Goal: Information Seeking & Learning: Learn about a topic

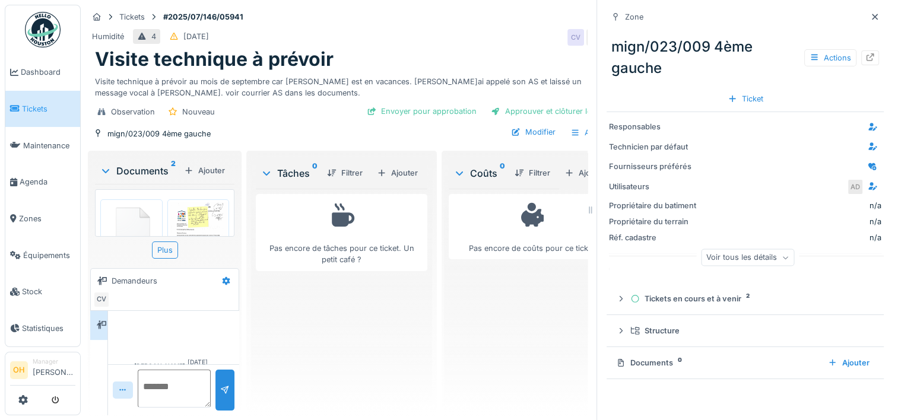
scroll to position [33, 0]
drag, startPoint x: 852, startPoint y: 16, endPoint x: 844, endPoint y: 18, distance: 7.3
click at [870, 16] on icon at bounding box center [874, 17] width 9 height 8
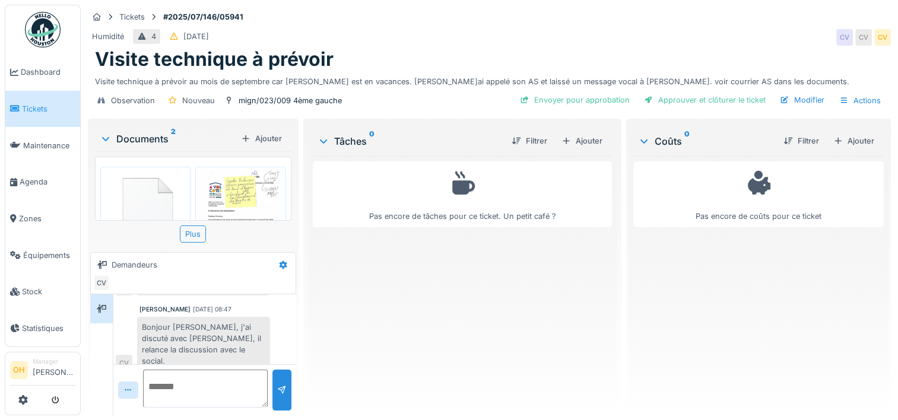
scroll to position [9, 0]
click at [179, 380] on textarea at bounding box center [205, 389] width 125 height 38
type textarea "*"
type textarea "**********"
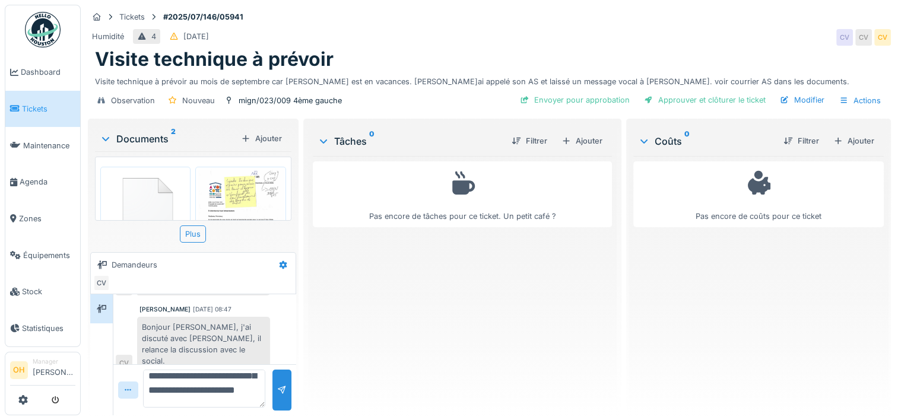
click at [198, 180] on img at bounding box center [240, 229] width 84 height 119
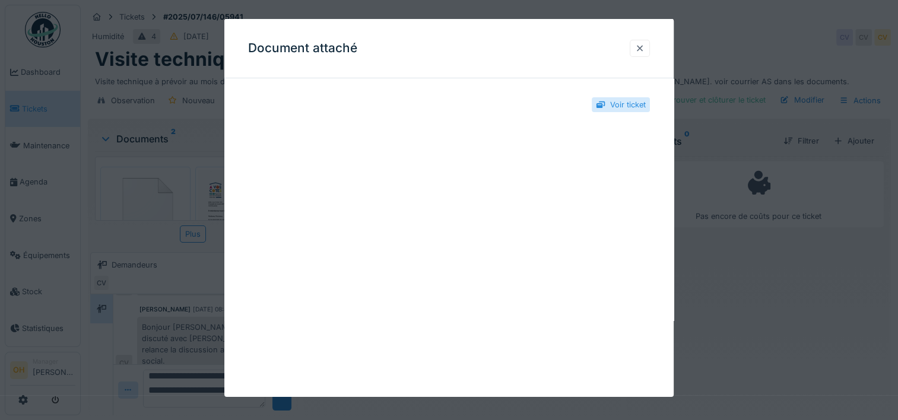
click at [644, 42] on div at bounding box center [640, 48] width 20 height 17
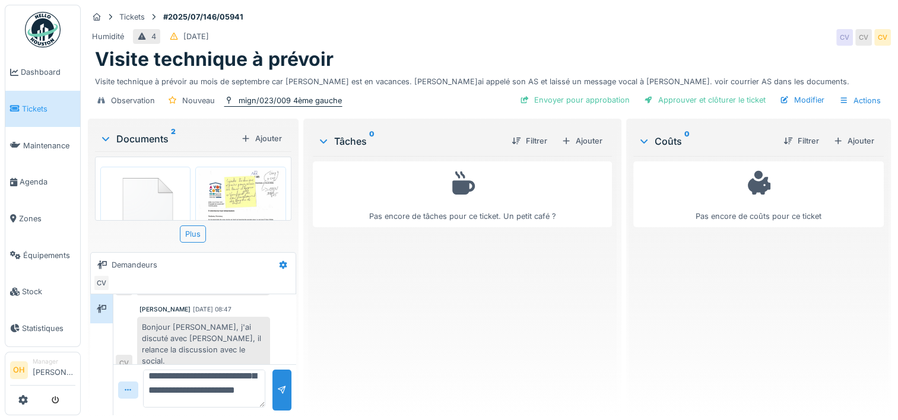
click at [280, 95] on div "mign/023/009 4ème gauche" at bounding box center [290, 100] width 103 height 11
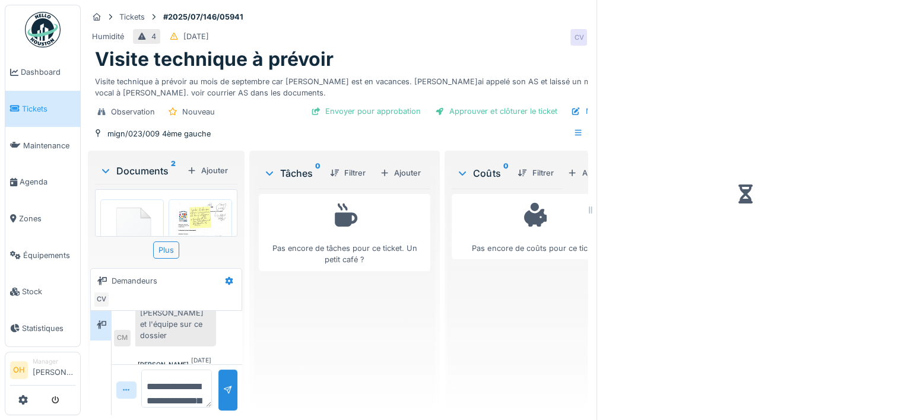
drag, startPoint x: 180, startPoint y: 394, endPoint x: 116, endPoint y: 293, distance: 119.5
click at [116, 293] on div "**********" at bounding box center [166, 284] width 157 height 267
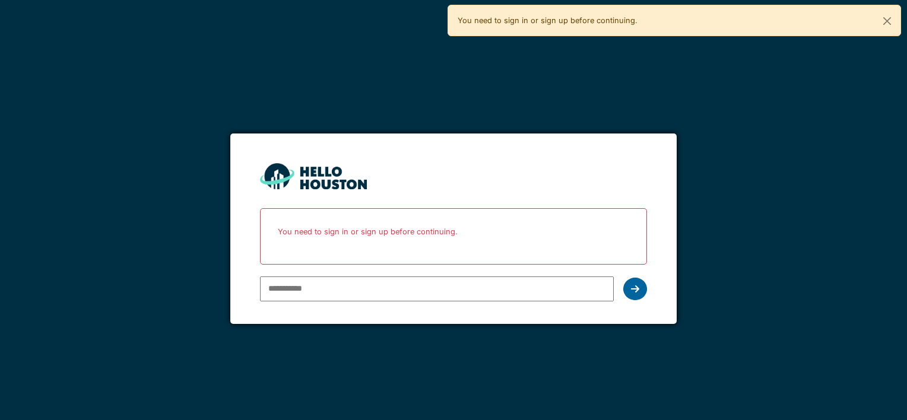
type input "**********"
click at [633, 287] on icon at bounding box center [635, 288] width 8 height 9
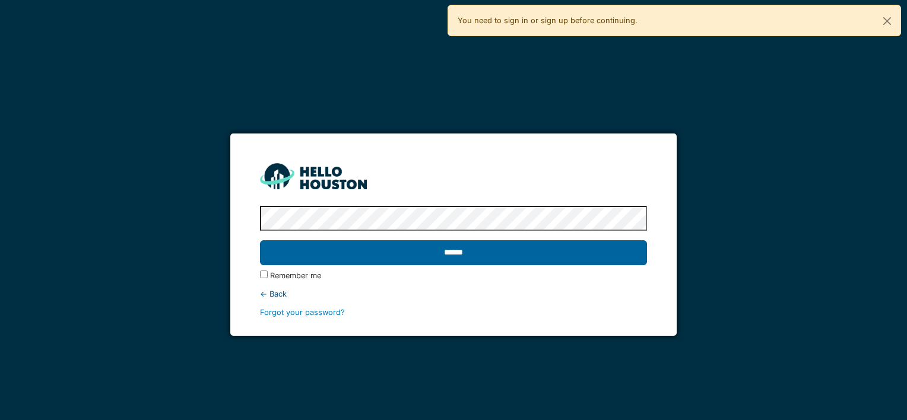
click at [560, 243] on input "******" at bounding box center [453, 252] width 386 height 25
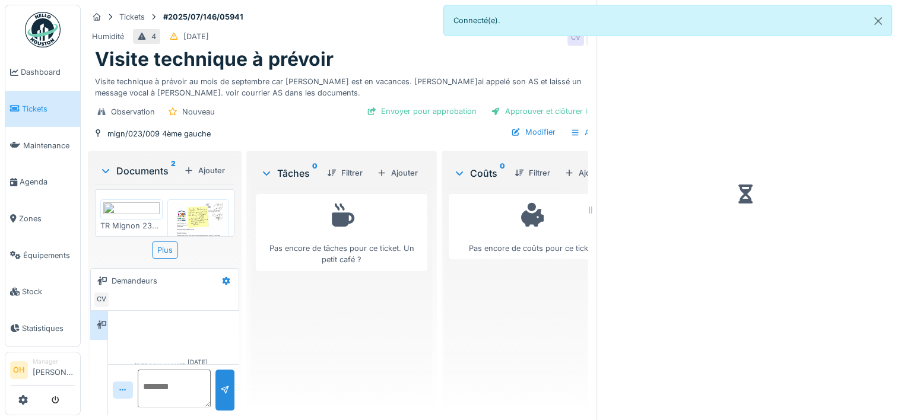
scroll to position [170, 0]
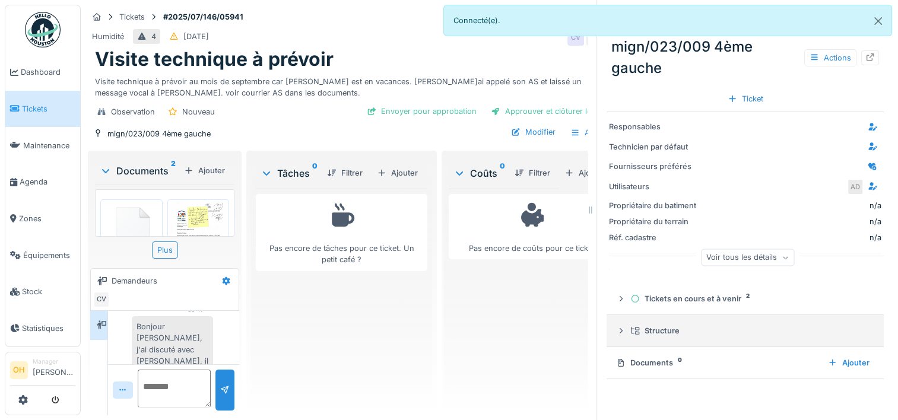
click at [624, 321] on summary "Structure" at bounding box center [745, 331] width 268 height 22
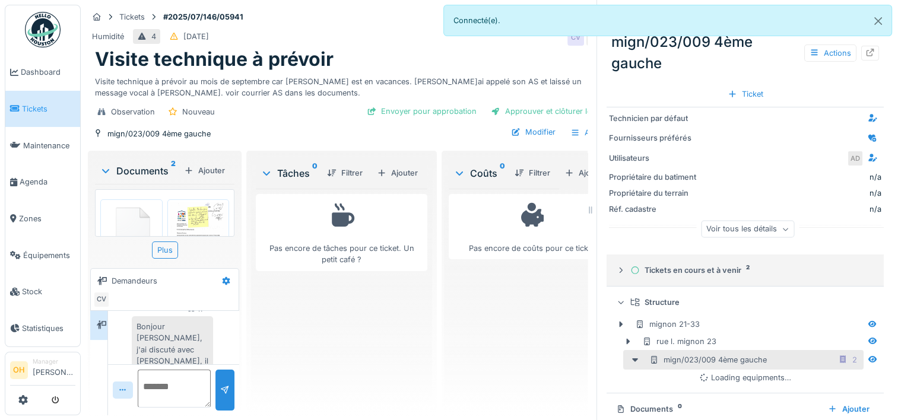
scroll to position [44, 0]
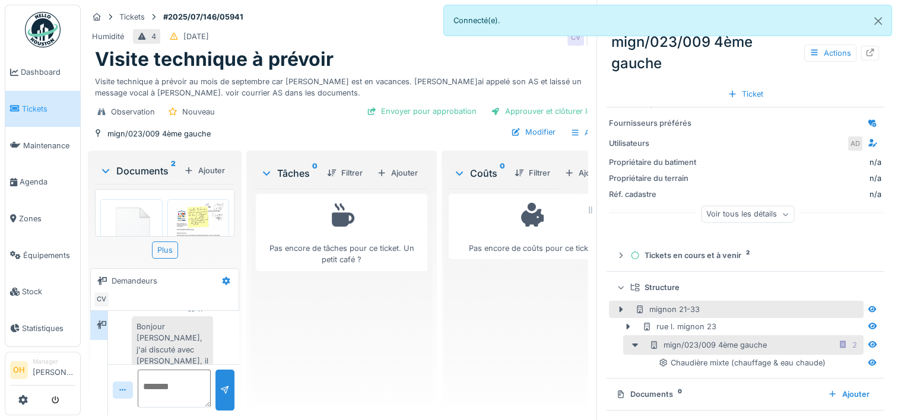
click at [672, 311] on div "mignon 21-33" at bounding box center [667, 309] width 65 height 11
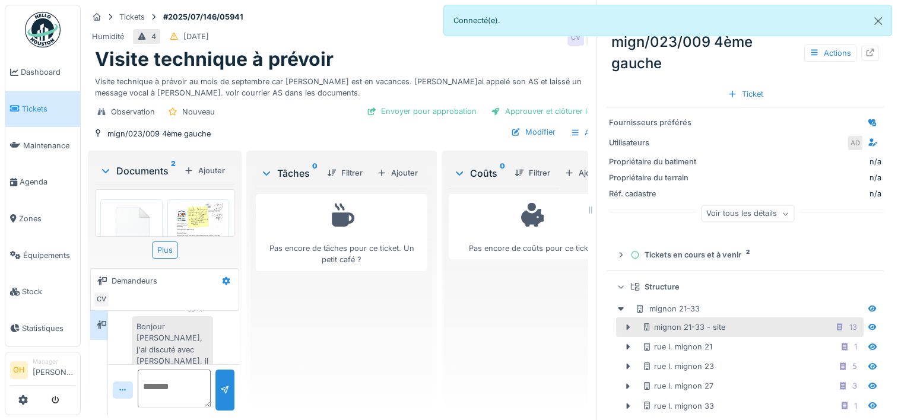
click at [627, 331] on icon at bounding box center [629, 328] width 4 height 6
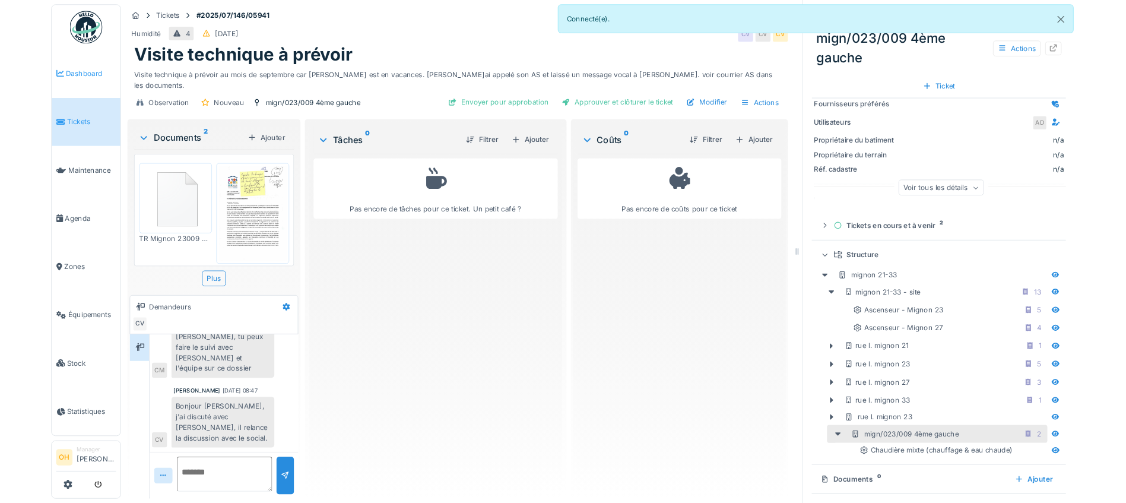
scroll to position [55, 0]
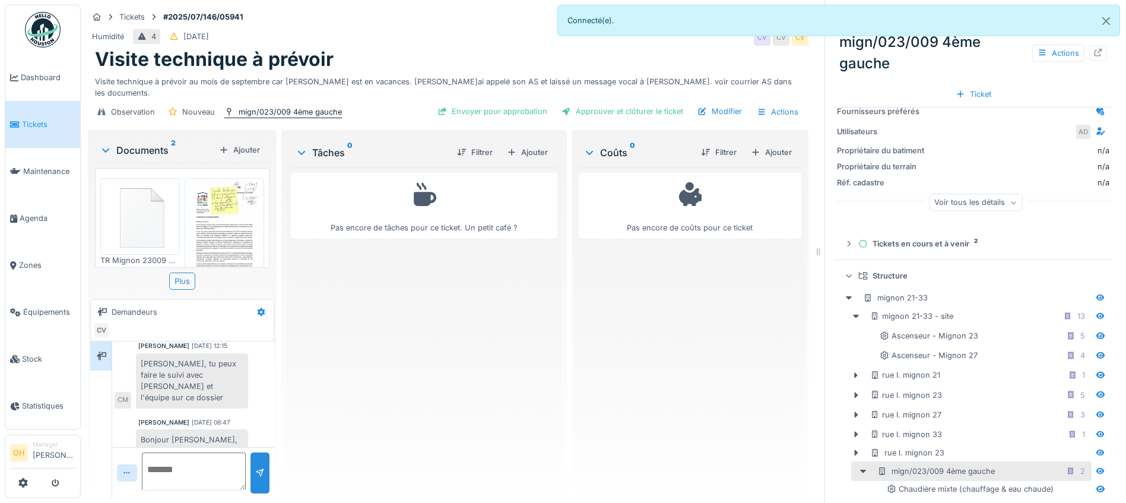
click at [306, 106] on div "mign/023/009 4ème gauche" at bounding box center [290, 111] width 103 height 11
click at [897, 16] on button "Close" at bounding box center [1106, 20] width 27 height 31
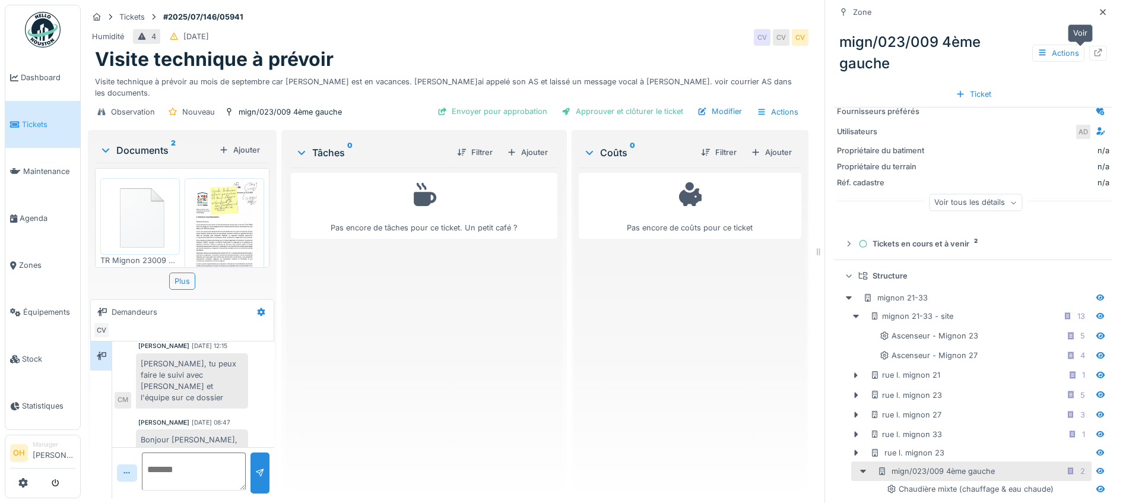
click at [897, 49] on icon at bounding box center [1098, 53] width 8 height 8
click at [897, 8] on icon at bounding box center [1102, 12] width 9 height 8
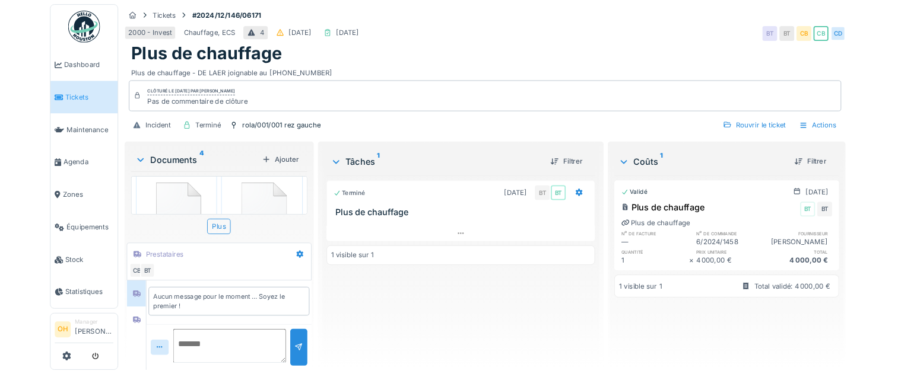
scroll to position [14, 0]
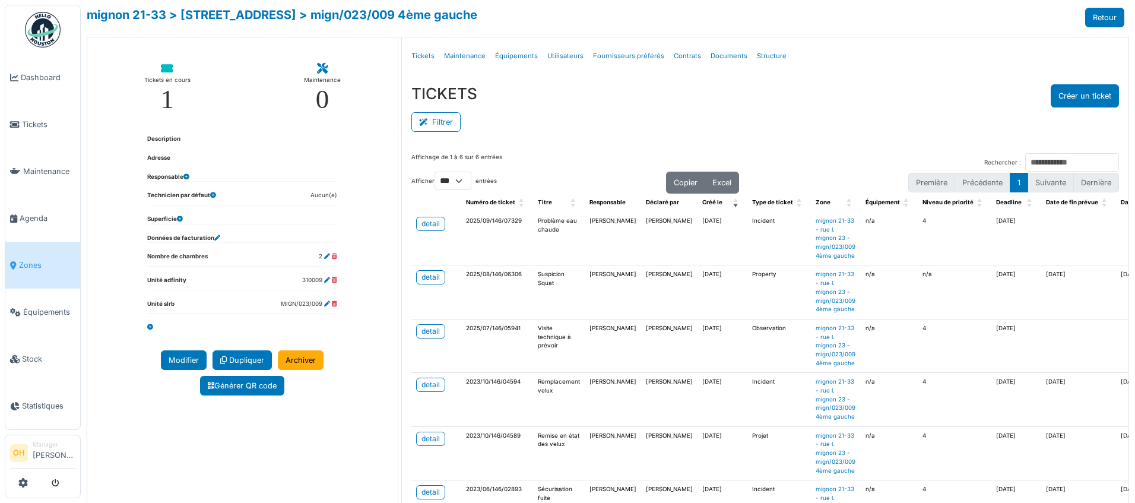
select select "***"
click at [128, 10] on link "mignon 21-33" at bounding box center [127, 15] width 80 height 14
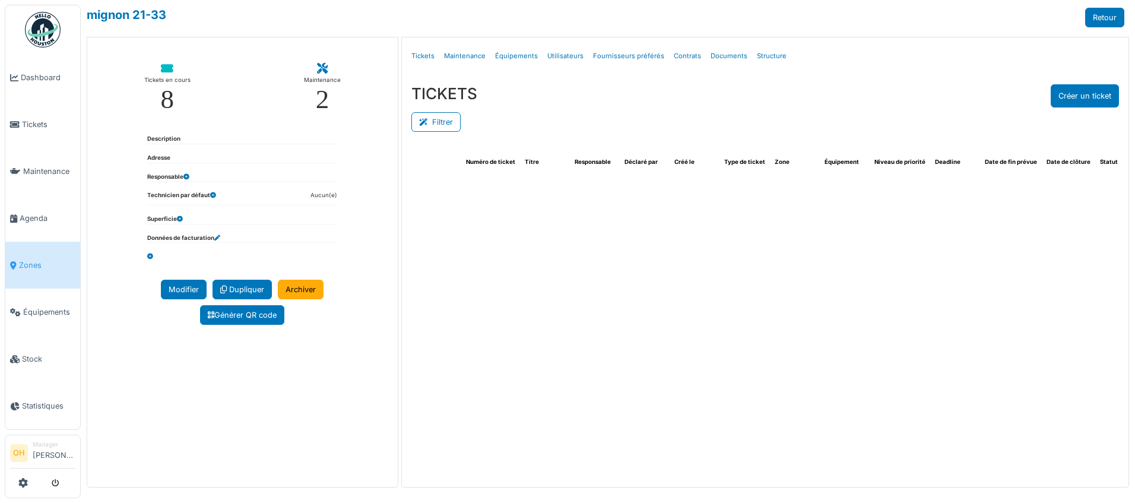
select select "***"
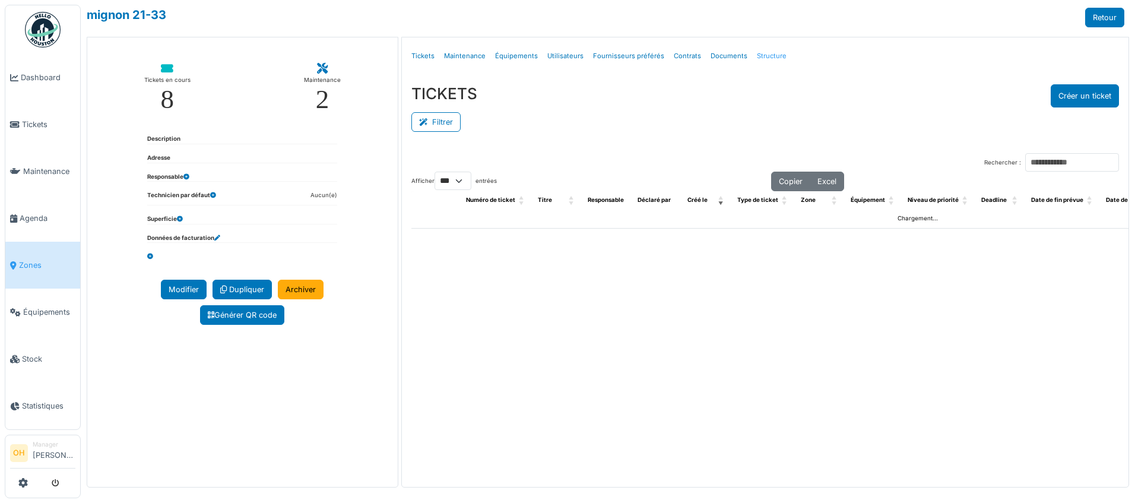
click at [760, 48] on link "Structure" at bounding box center [771, 56] width 39 height 28
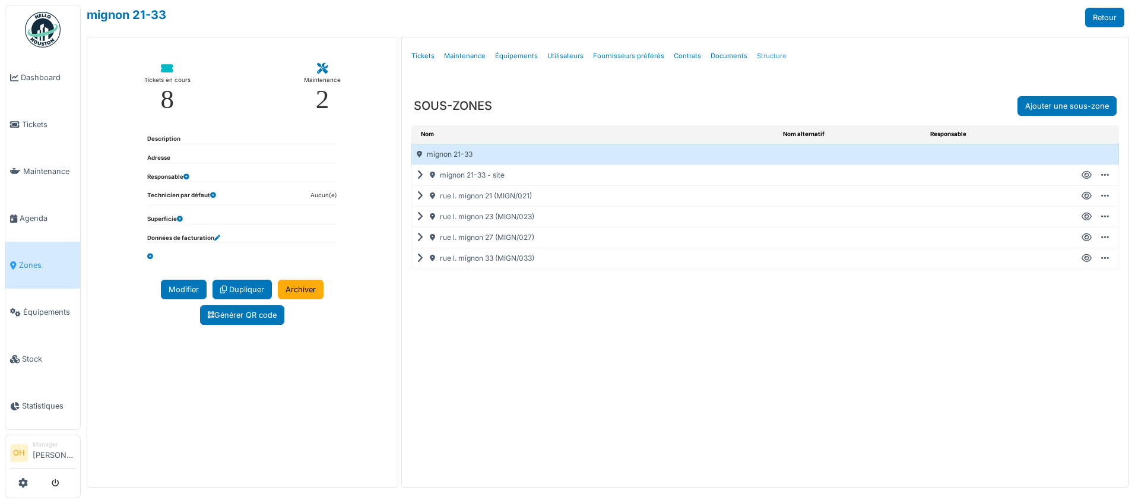
click at [759, 53] on link "Structure" at bounding box center [771, 56] width 39 height 28
click at [422, 175] on icon at bounding box center [422, 175] width 11 height 1
click at [418, 238] on icon at bounding box center [422, 237] width 11 height 1
click at [19, 263] on span "Zones" at bounding box center [47, 264] width 56 height 11
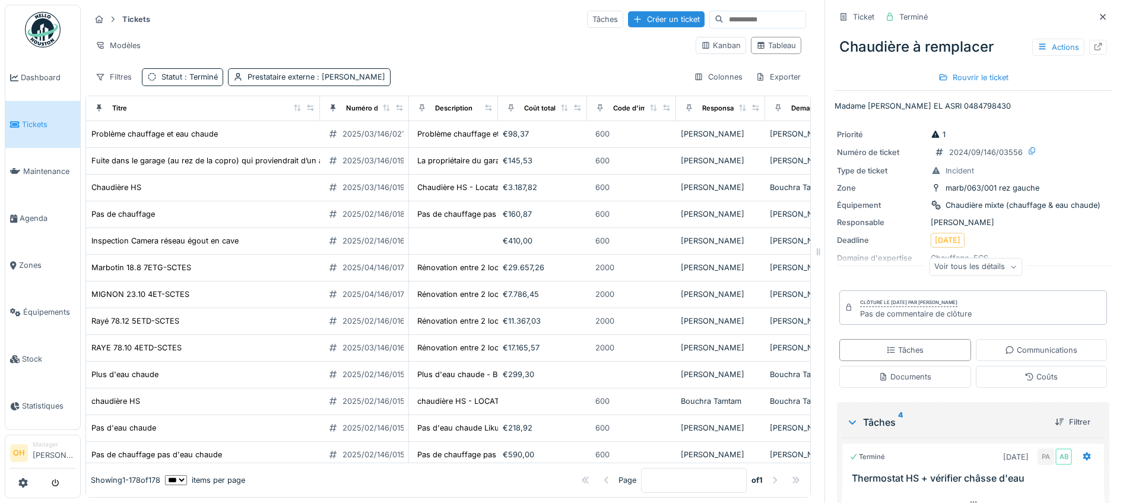
scroll to position [2908, 0]
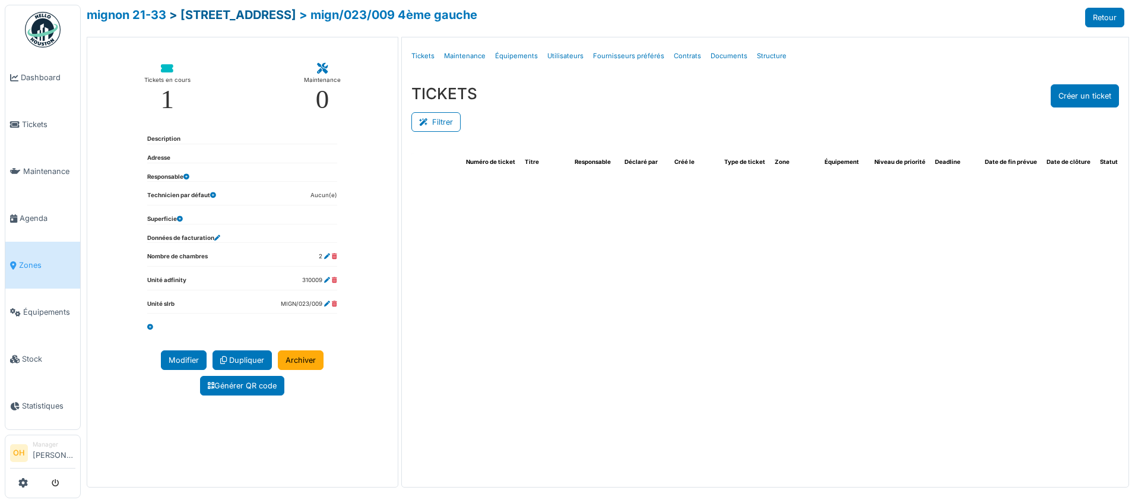
click at [235, 17] on link "> rue l. mignon 23" at bounding box center [232, 15] width 127 height 14
select select "***"
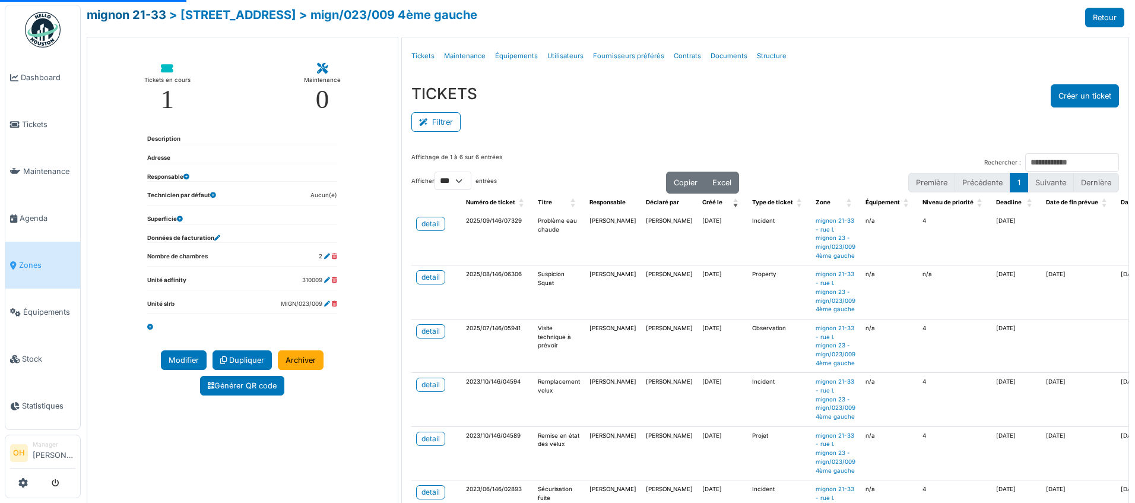
click at [152, 18] on link "mignon 21-33" at bounding box center [127, 15] width 80 height 14
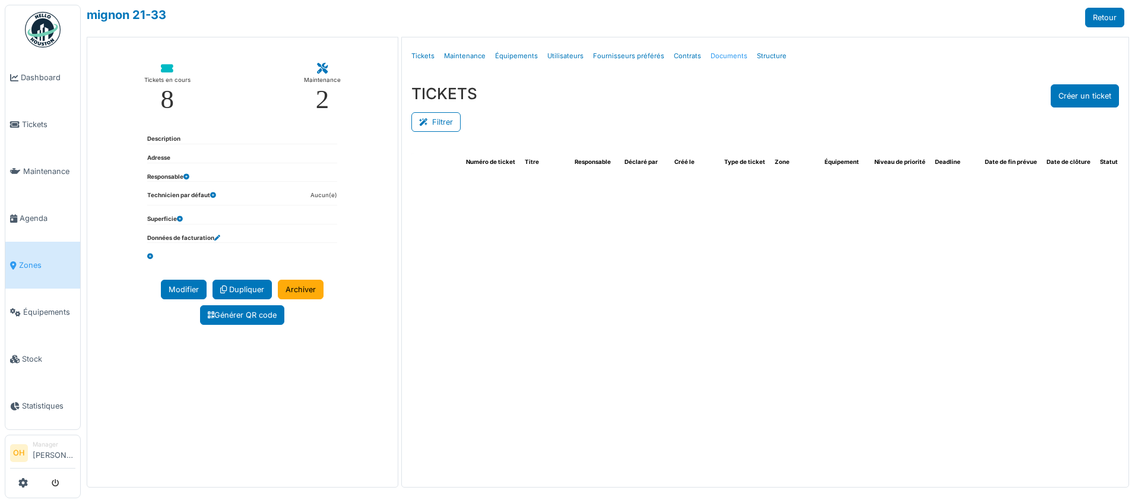
select select "***"
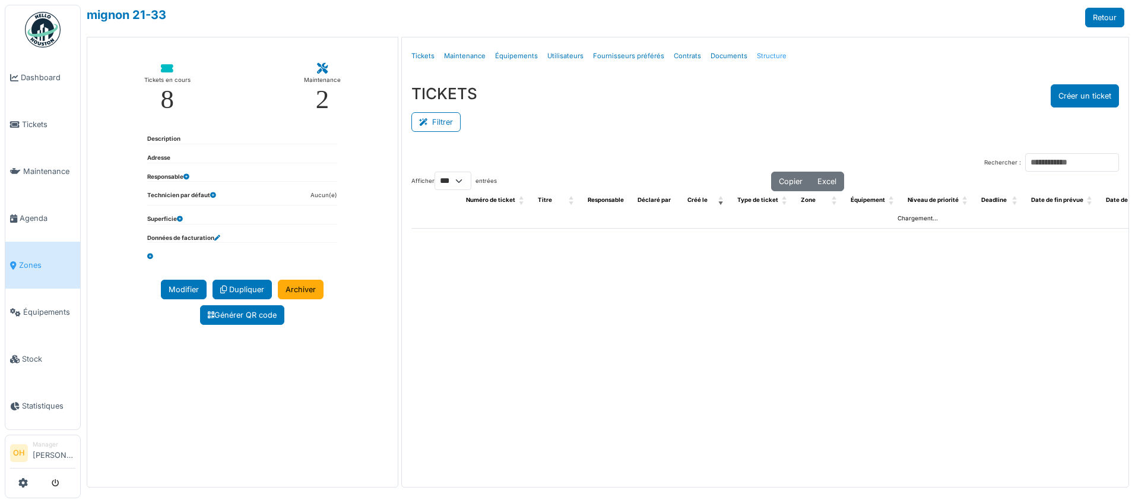
click at [769, 59] on link "Structure" at bounding box center [771, 56] width 39 height 28
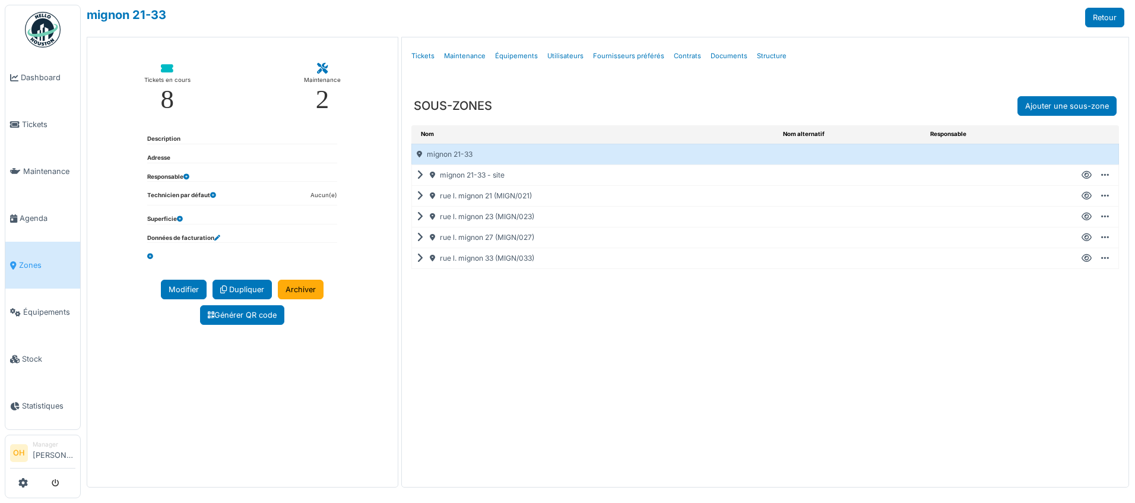
click at [420, 196] on icon at bounding box center [422, 196] width 11 height 1
click at [421, 217] on icon at bounding box center [422, 217] width 11 height 1
click at [419, 238] on icon at bounding box center [422, 237] width 11 height 1
click at [420, 259] on icon at bounding box center [422, 258] width 11 height 1
click at [418, 196] on icon at bounding box center [422, 196] width 11 height 1
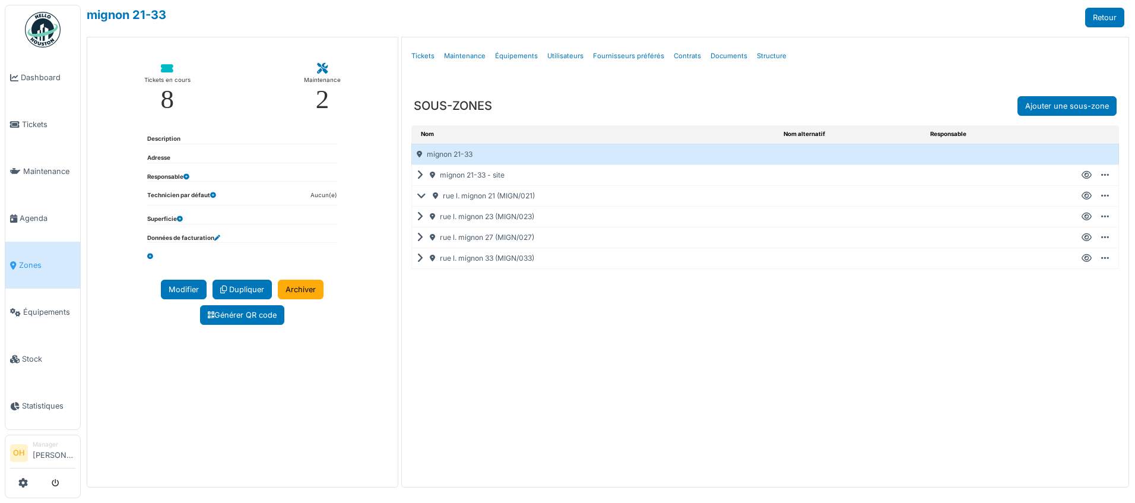
click at [420, 217] on icon at bounding box center [422, 217] width 11 height 1
click at [418, 237] on icon at bounding box center [422, 237] width 11 height 1
click at [421, 258] on icon at bounding box center [422, 258] width 11 height 1
click at [470, 196] on div "rue l. mignon 21 (MIGN/021)" at bounding box center [597, 196] width 370 height 20
click at [420, 175] on icon at bounding box center [422, 175] width 11 height 1
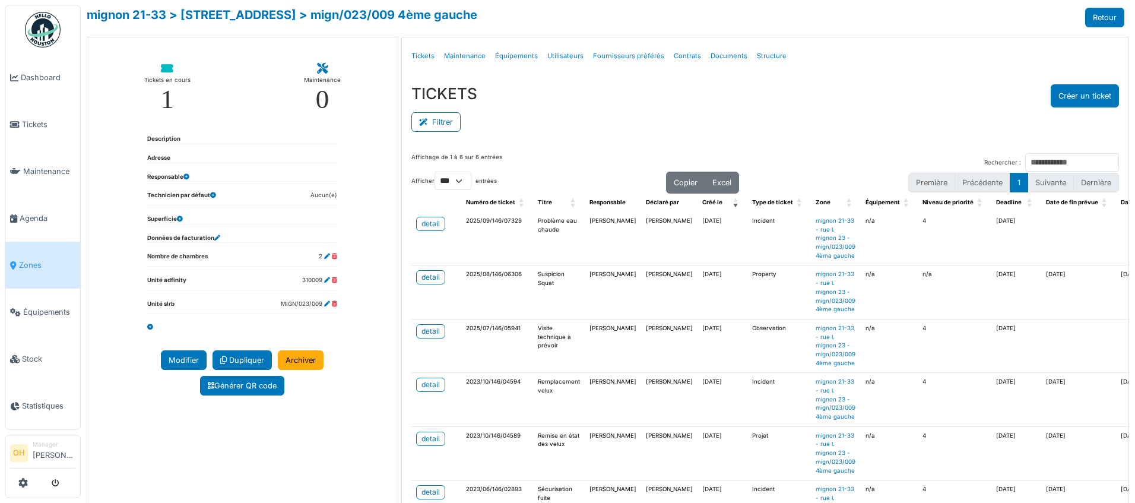
select select "***"
